Goal: Information Seeking & Learning: Learn about a topic

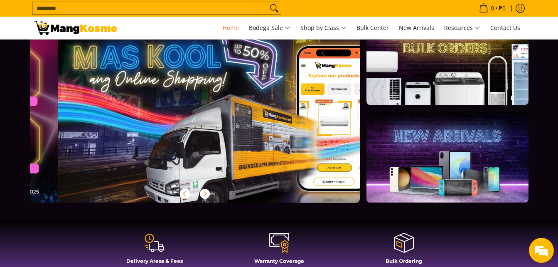
scroll to position [0, 331]
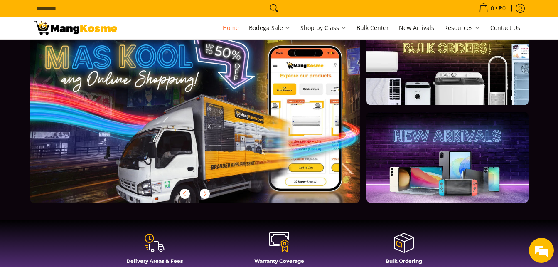
click at [285, 243] on icon at bounding box center [279, 242] width 20 height 20
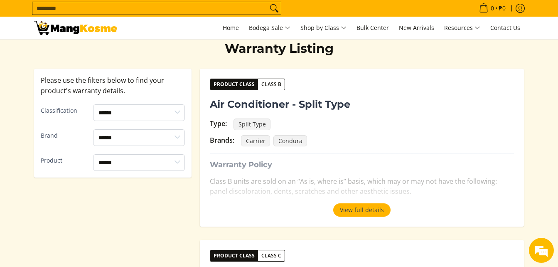
scroll to position [166, 0]
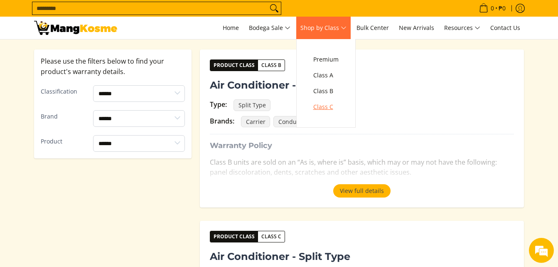
click at [332, 110] on span "Class C" at bounding box center [325, 107] width 25 height 10
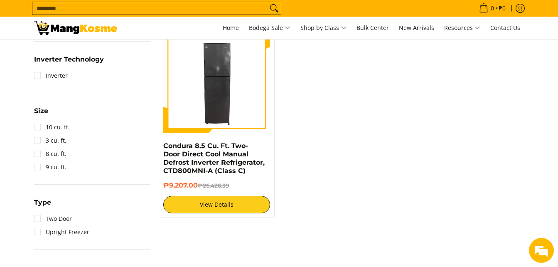
scroll to position [416, 0]
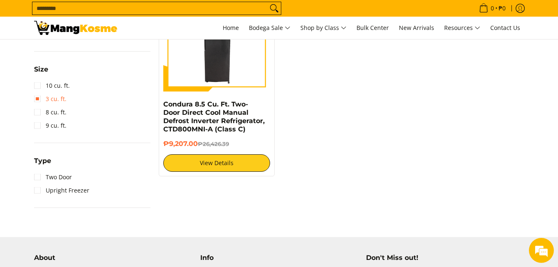
click at [40, 98] on link "3 cu. ft." at bounding box center [50, 98] width 32 height 13
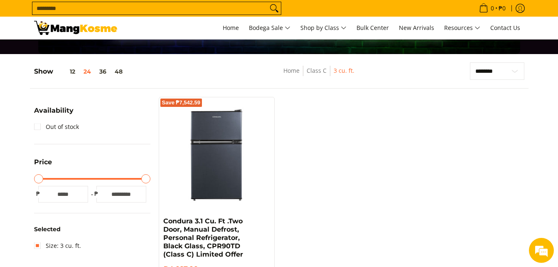
scroll to position [26, 0]
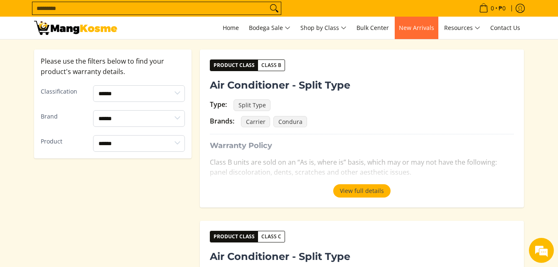
click at [423, 29] on span "New Arrivals" at bounding box center [416, 28] width 35 height 8
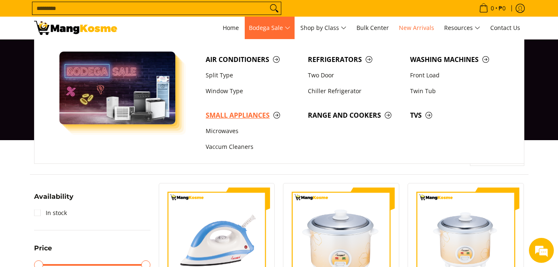
click at [241, 116] on span "Small Appliances" at bounding box center [253, 115] width 94 height 10
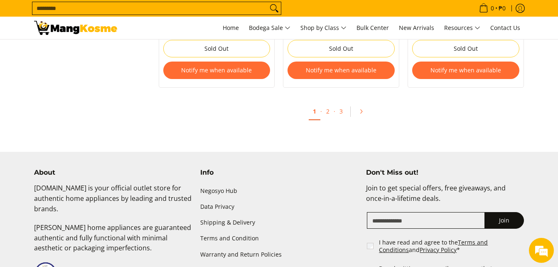
scroll to position [1788, 0]
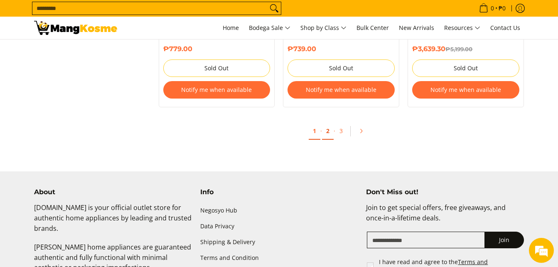
click at [326, 124] on link "2" at bounding box center [328, 131] width 12 height 17
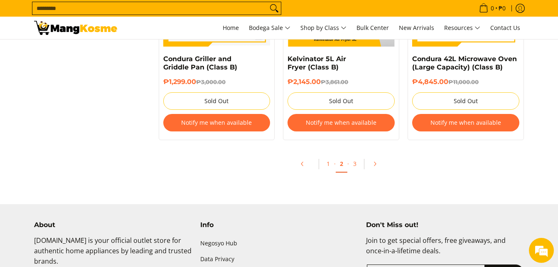
scroll to position [1829, 0]
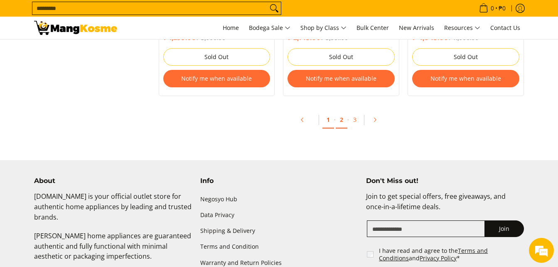
click at [328, 120] on link "1" at bounding box center [329, 119] width 12 height 17
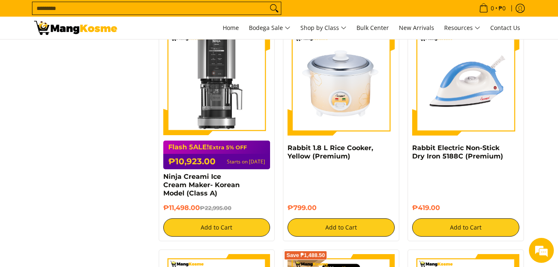
scroll to position [790, 0]
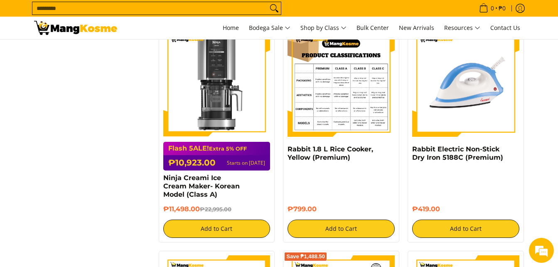
click at [343, 88] on img at bounding box center [341, 83] width 107 height 107
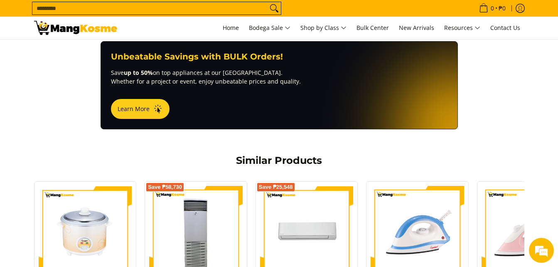
scroll to position [208, 0]
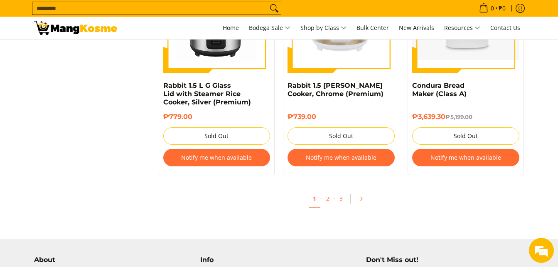
scroll to position [1704, 0]
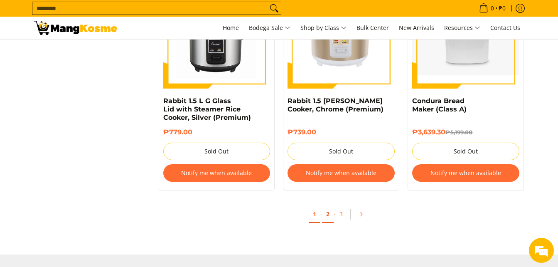
click at [327, 206] on link "2" at bounding box center [328, 214] width 12 height 17
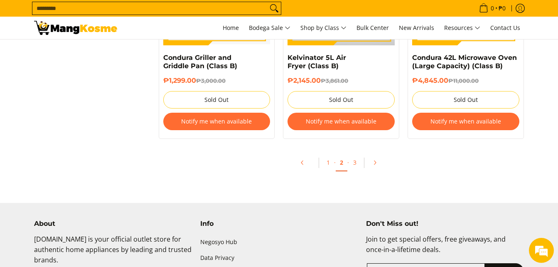
scroll to position [1788, 0]
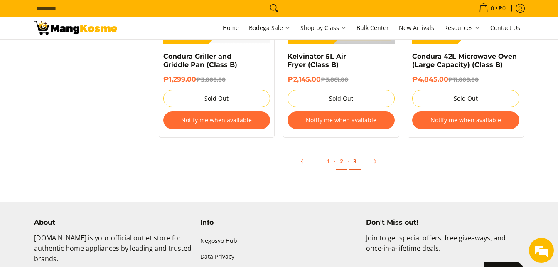
click at [355, 164] on link "3" at bounding box center [355, 161] width 12 height 17
